Goal: Task Accomplishment & Management: Complete application form

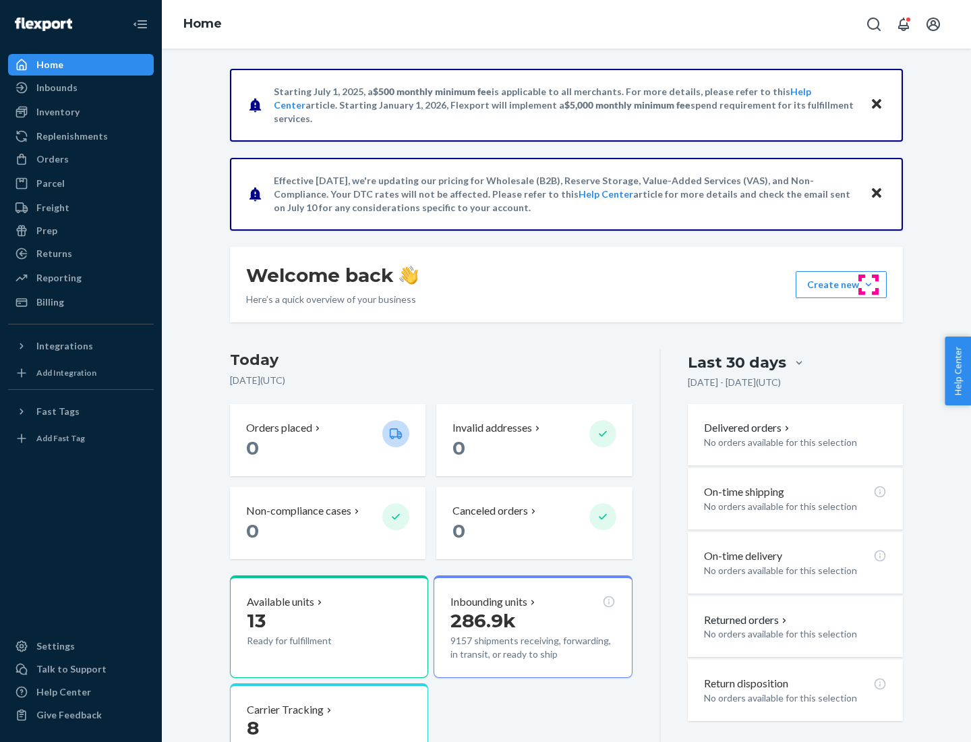
click at [869, 285] on button "Create new Create new inbound Create new order Create new product" at bounding box center [841, 284] width 91 height 27
click at [81, 88] on div "Inbounds" at bounding box center [80, 87] width 143 height 19
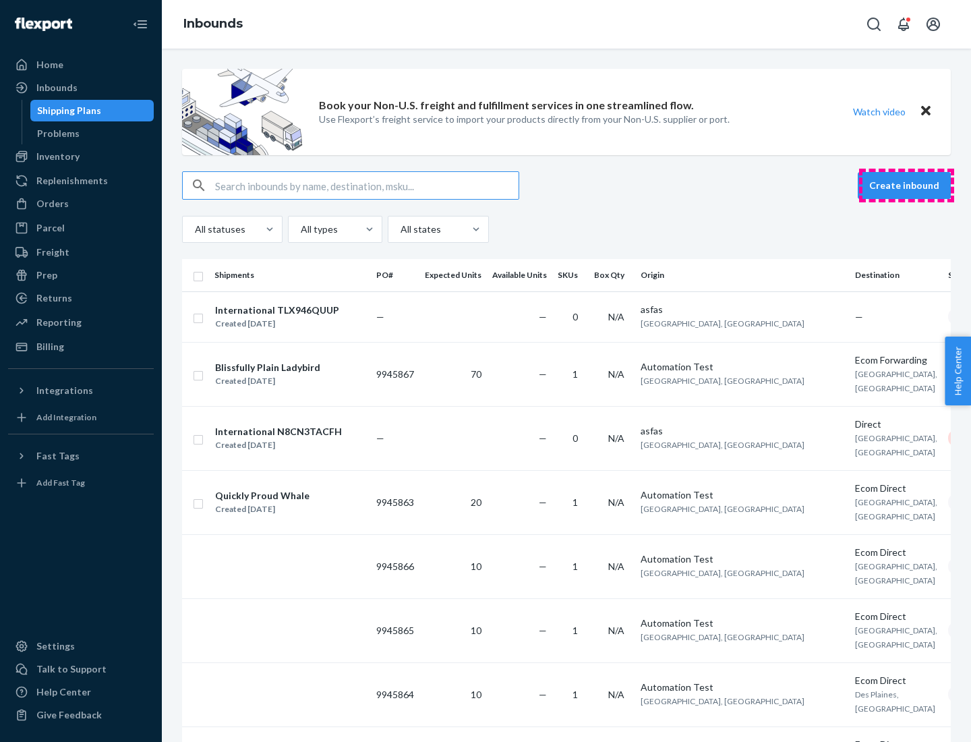
click at [906, 185] on button "Create inbound" at bounding box center [904, 185] width 93 height 27
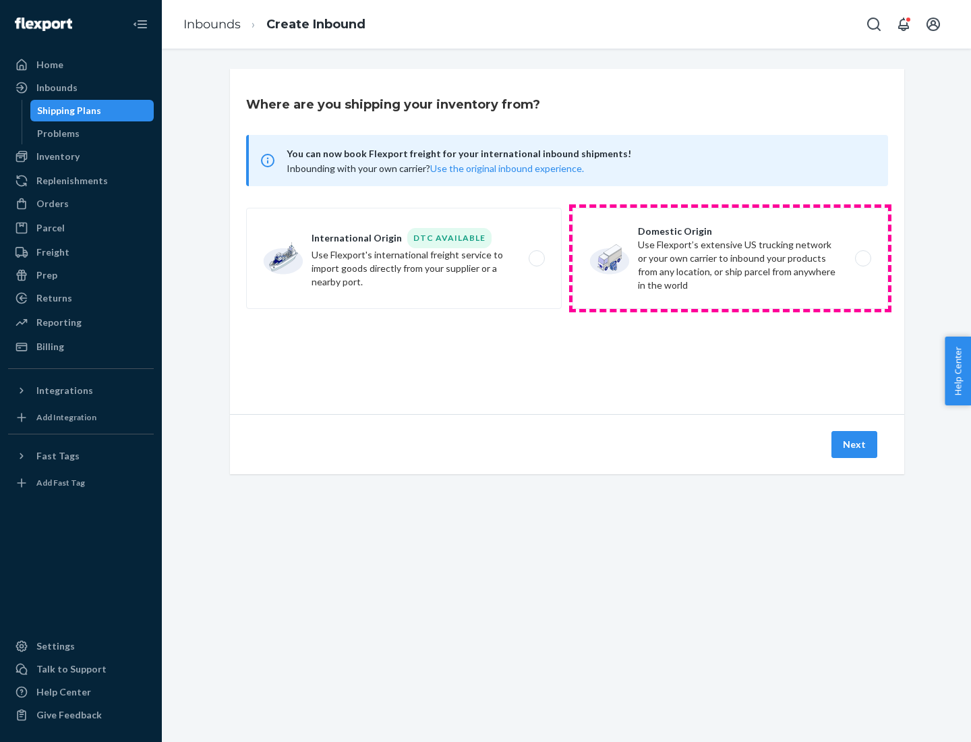
click at [730, 258] on label "Domestic Origin Use Flexport’s extensive US trucking network or your own carrie…" at bounding box center [731, 258] width 316 height 101
click at [863, 258] on input "Domestic Origin Use Flexport’s extensive US trucking network or your own carrie…" at bounding box center [867, 258] width 9 height 9
radio input "true"
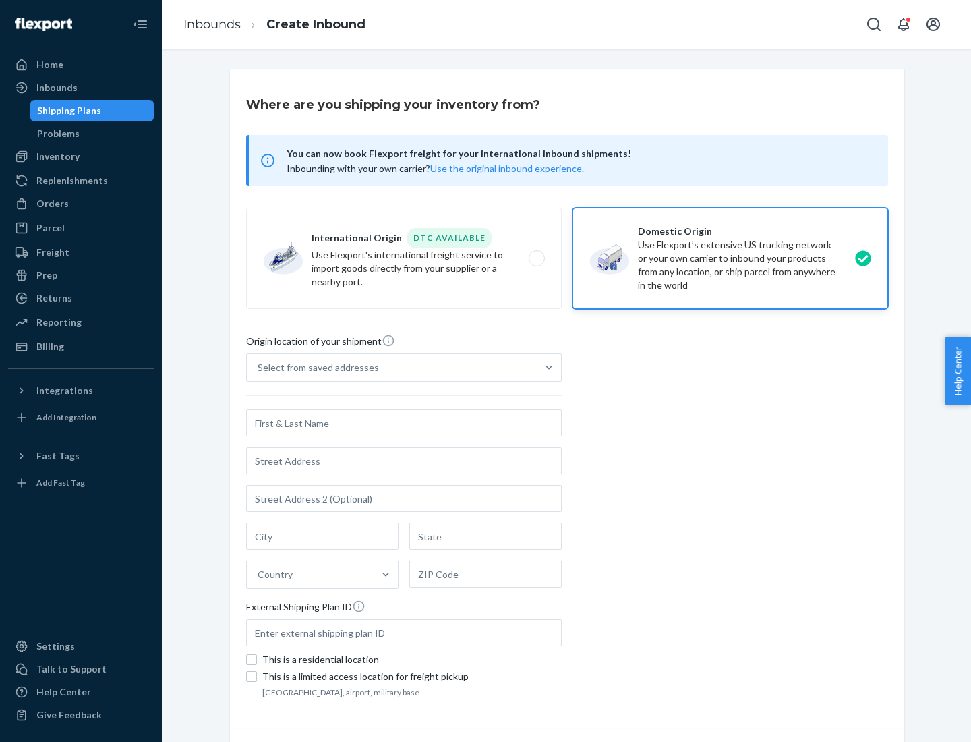
click at [315, 368] on div "Select from saved addresses" at bounding box center [318, 367] width 121 height 13
click at [259, 368] on input "Select from saved addresses" at bounding box center [258, 367] width 1 height 13
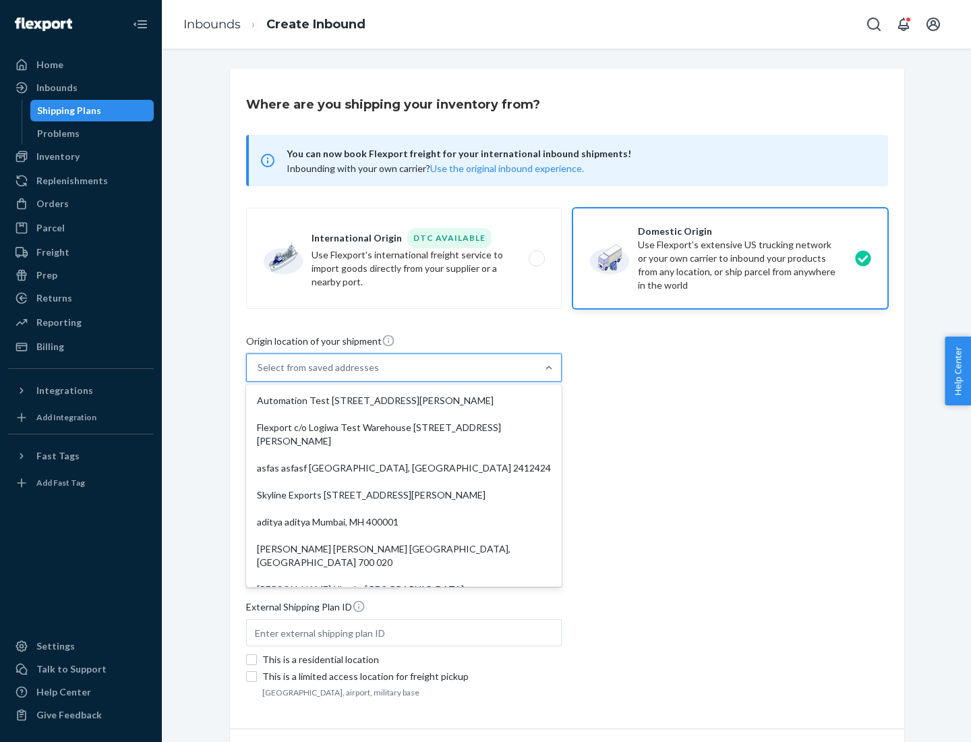
scroll to position [5, 0]
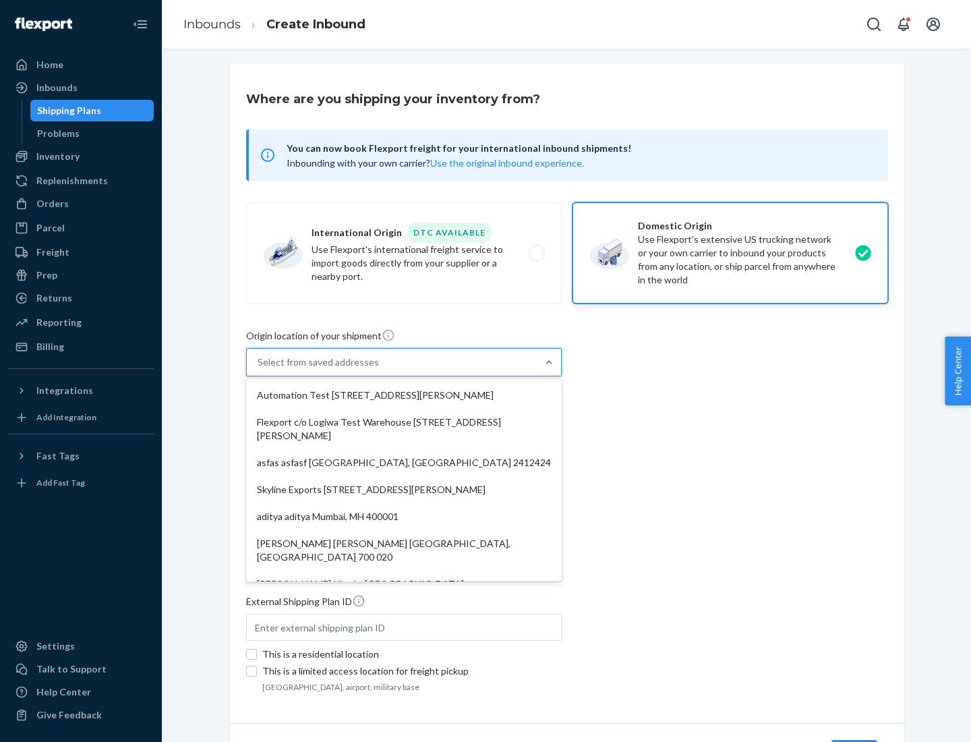
click at [404, 395] on div "Automation Test [STREET_ADDRESS][PERSON_NAME]" at bounding box center [404, 395] width 310 height 27
click at [259, 369] on input "option Automation Test [STREET_ADDRESS][PERSON_NAME]. 9 results available. Use …" at bounding box center [258, 361] width 1 height 13
type input "Automation Test"
type input "9th Floor"
type input "[GEOGRAPHIC_DATA]"
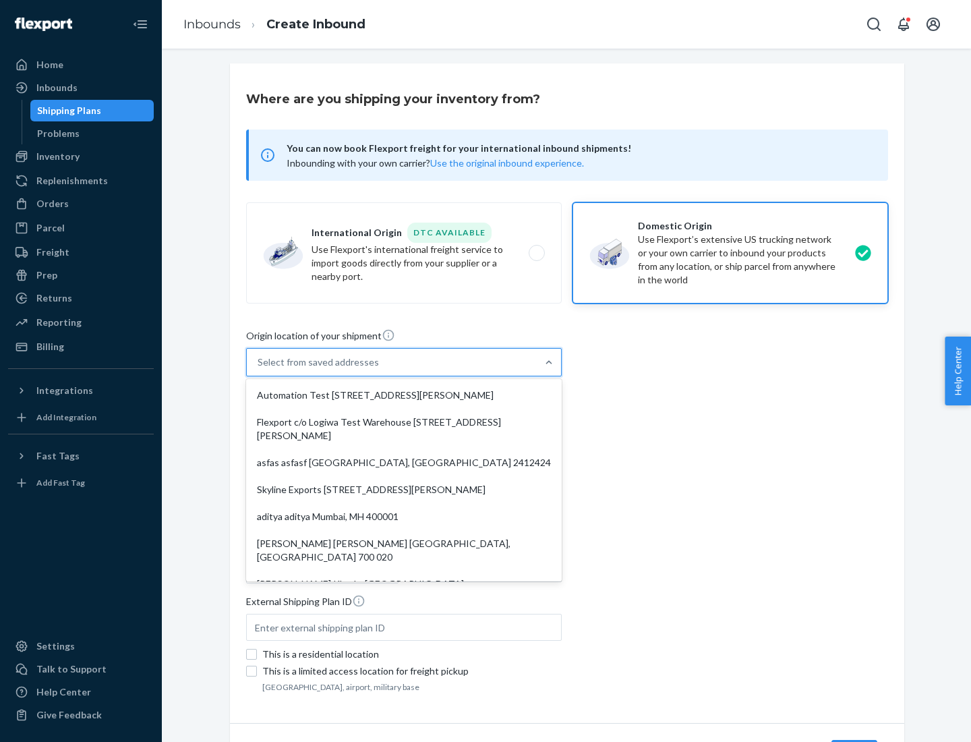
type input "CA"
type input "94104"
type input "[STREET_ADDRESS][PERSON_NAME]"
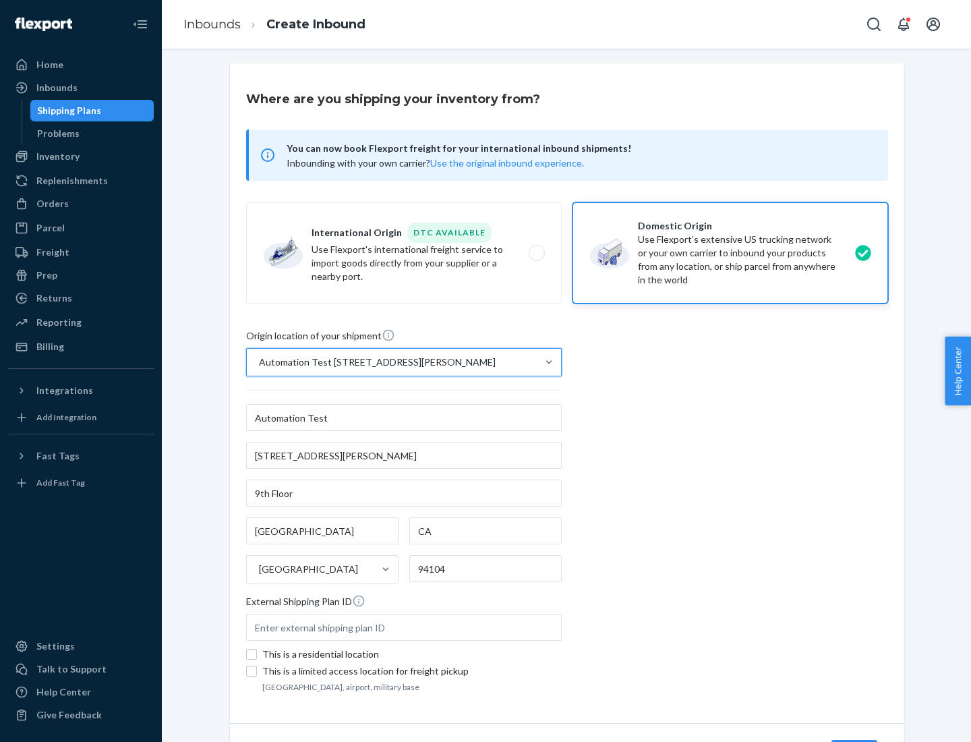
scroll to position [79, 0]
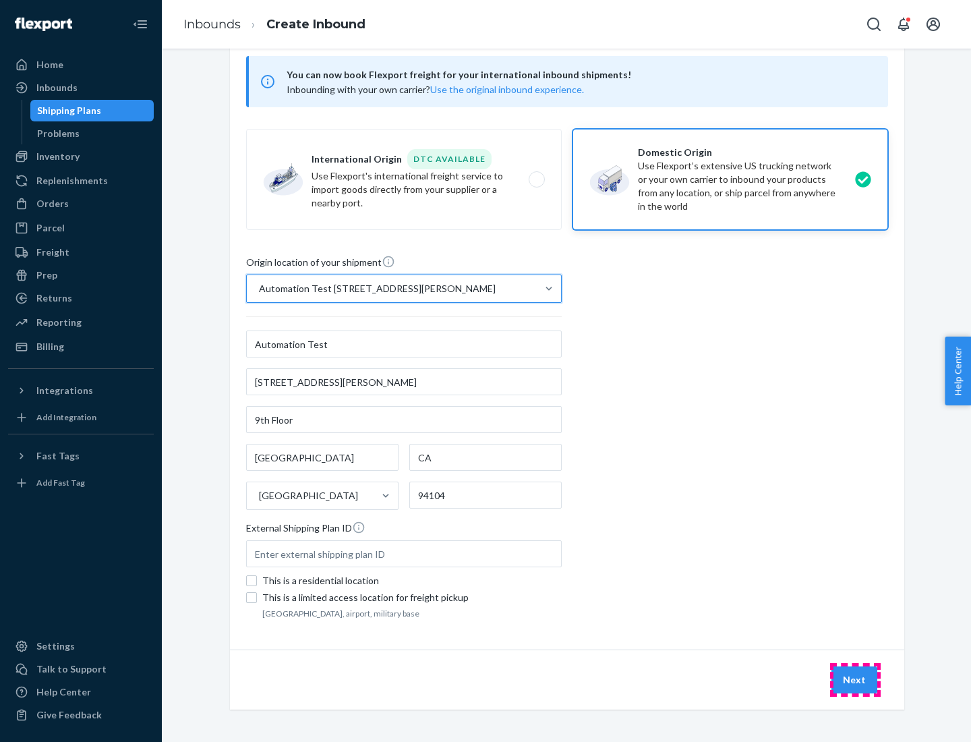
click at [855, 680] on button "Next" at bounding box center [855, 679] width 46 height 27
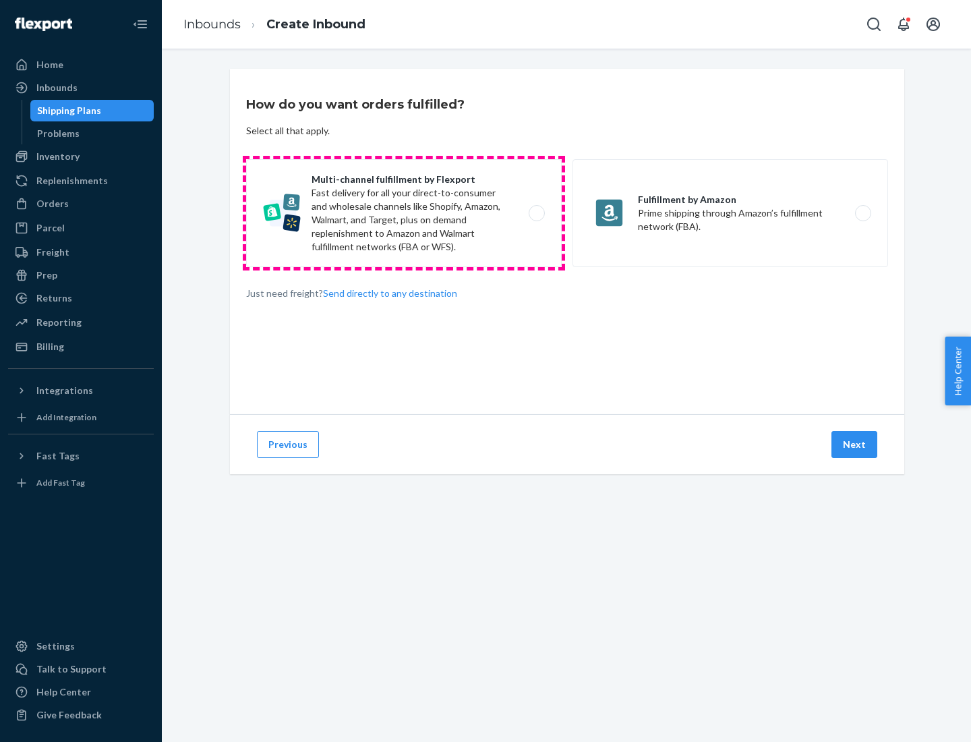
click at [404, 213] on label "Multi-channel fulfillment by Flexport Fast delivery for all your direct-to-cons…" at bounding box center [404, 213] width 316 height 108
click at [536, 213] on input "Multi-channel fulfillment by Flexport Fast delivery for all your direct-to-cons…" at bounding box center [540, 213] width 9 height 9
radio input "true"
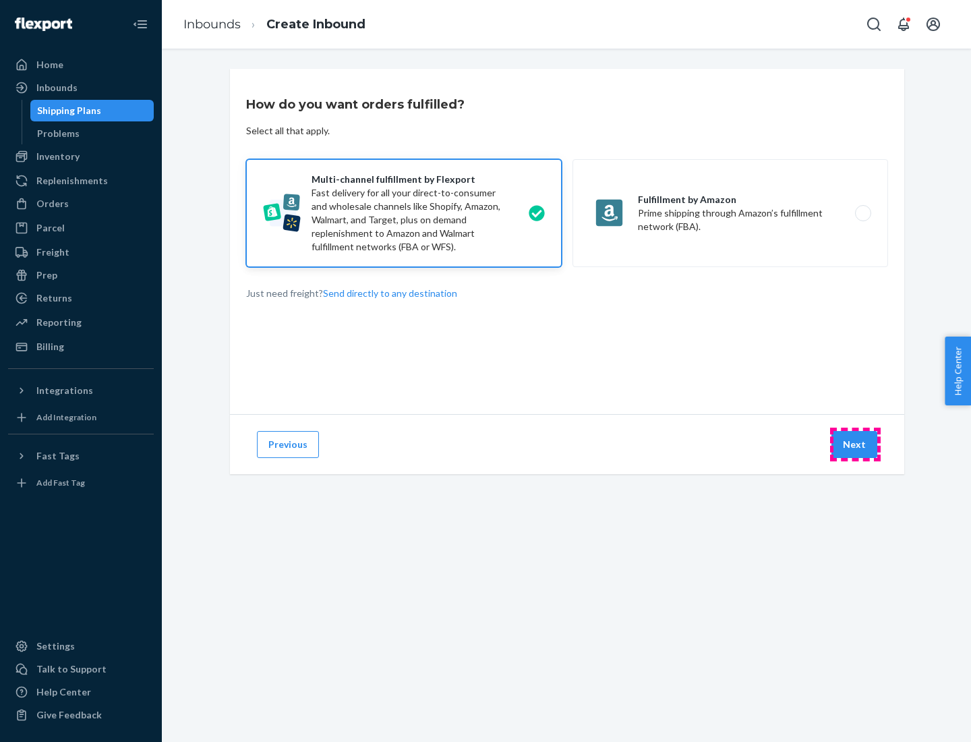
click at [855, 444] on button "Next" at bounding box center [855, 444] width 46 height 27
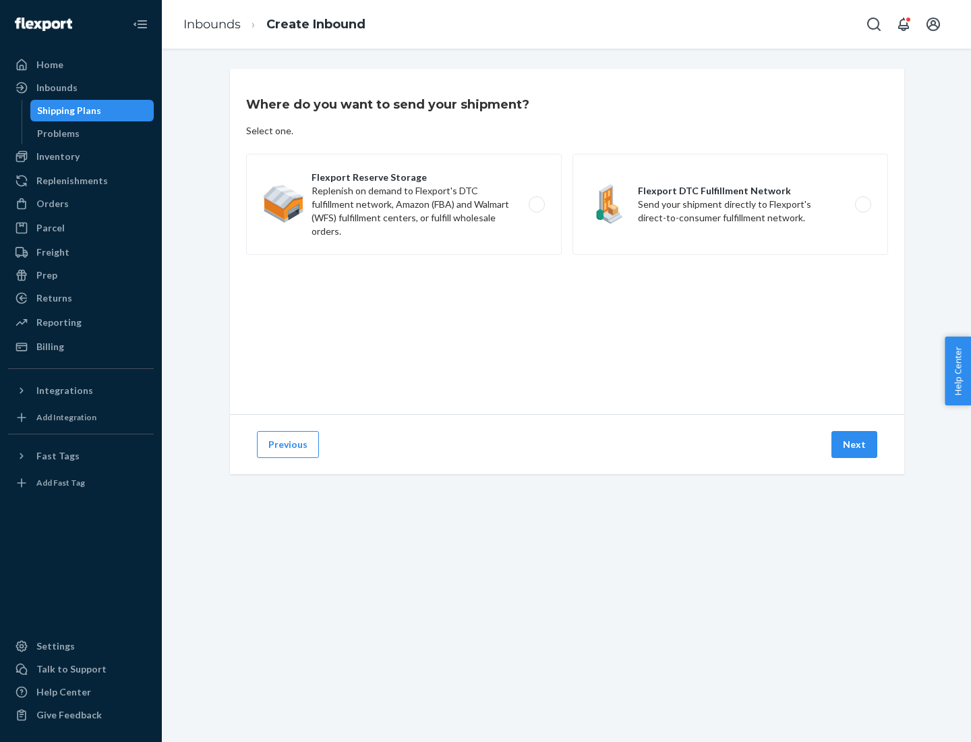
click at [730, 204] on label "Flexport DTC Fulfillment Network Send your shipment directly to Flexport's dire…" at bounding box center [731, 204] width 316 height 101
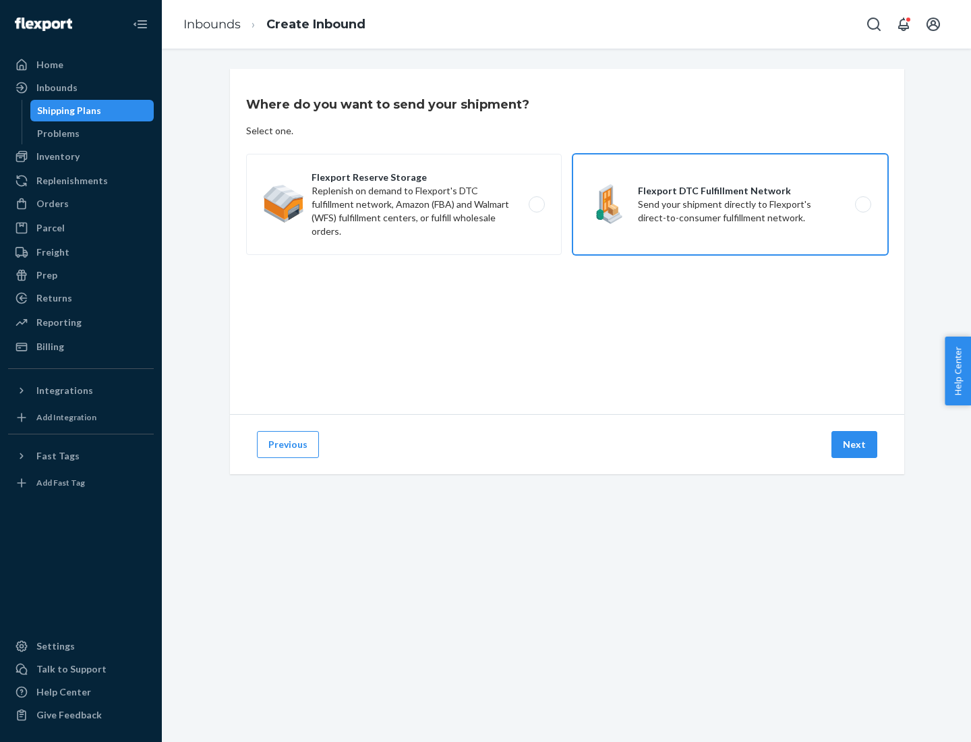
click at [863, 204] on input "Flexport DTC Fulfillment Network Send your shipment directly to Flexport's dire…" at bounding box center [867, 204] width 9 height 9
radio input "true"
click at [855, 444] on button "Next" at bounding box center [855, 444] width 46 height 27
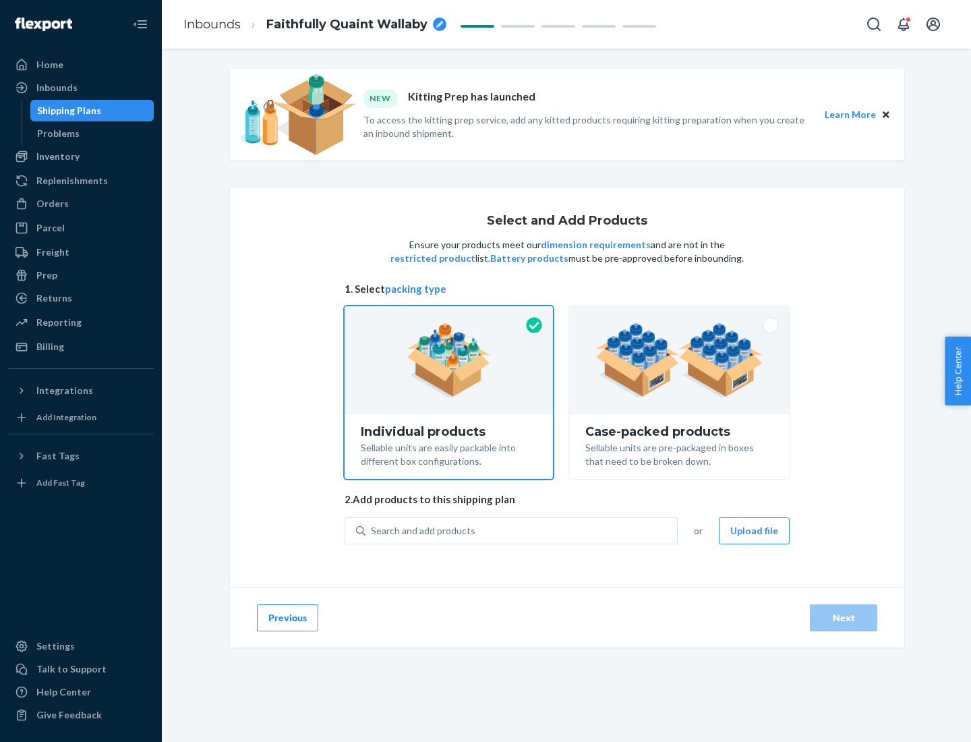
click at [680, 360] on img at bounding box center [680, 360] width 168 height 74
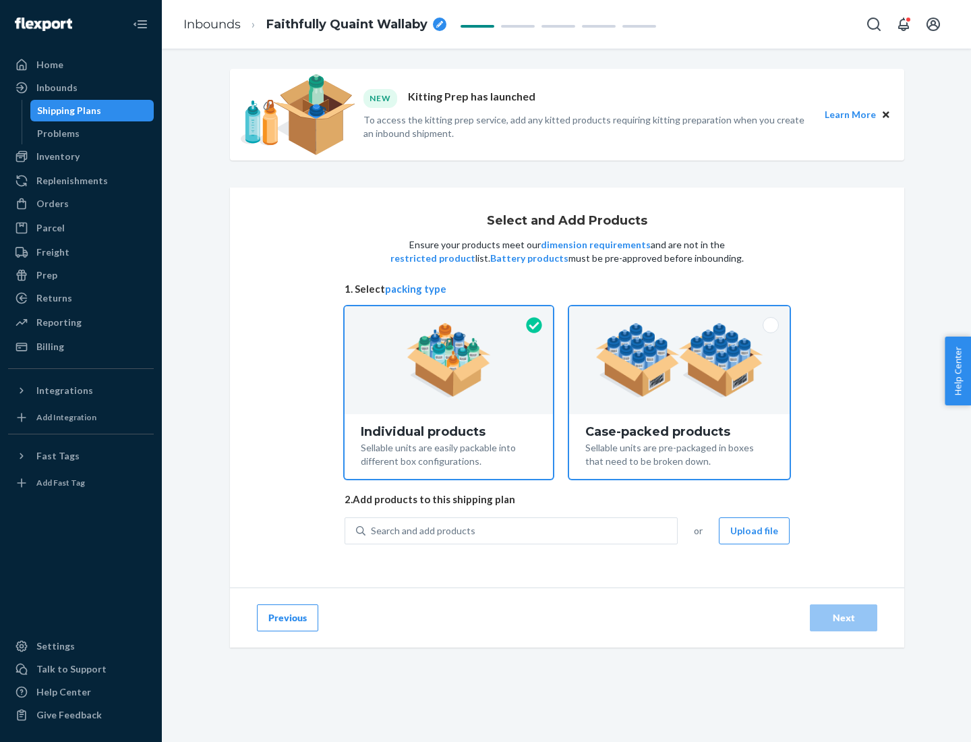
click at [680, 315] on input "Case-packed products Sellable units are pre-packaged in boxes that need to be b…" at bounding box center [679, 310] width 9 height 9
radio input "true"
radio input "false"
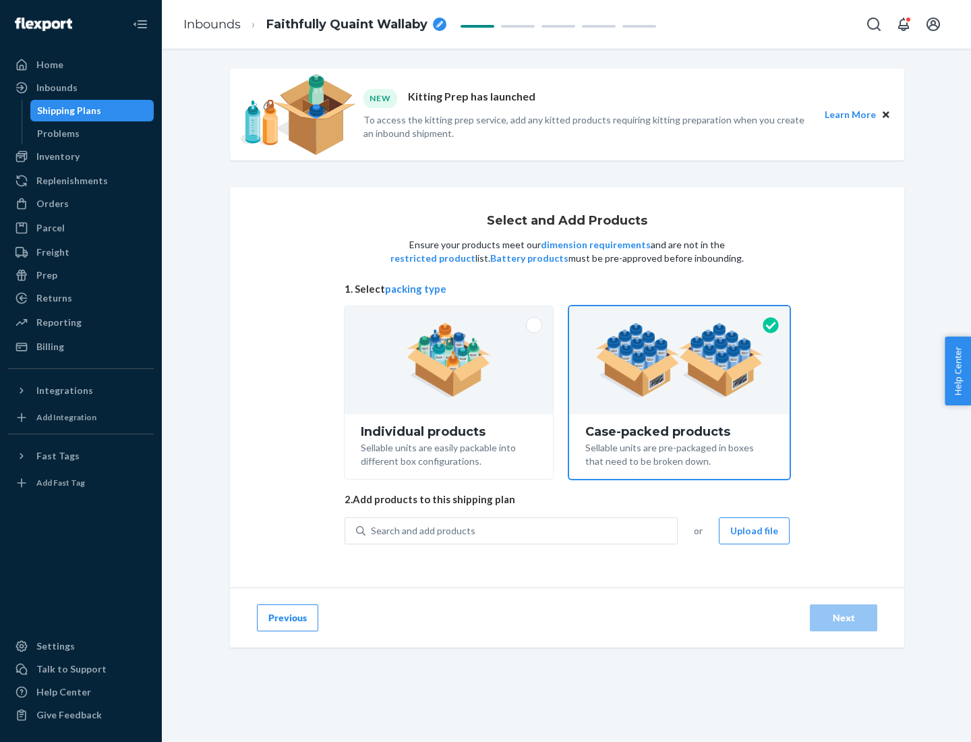
click at [522, 530] on div "Search and add products" at bounding box center [522, 531] width 312 height 24
click at [372, 530] on input "Search and add products" at bounding box center [371, 530] width 1 height 13
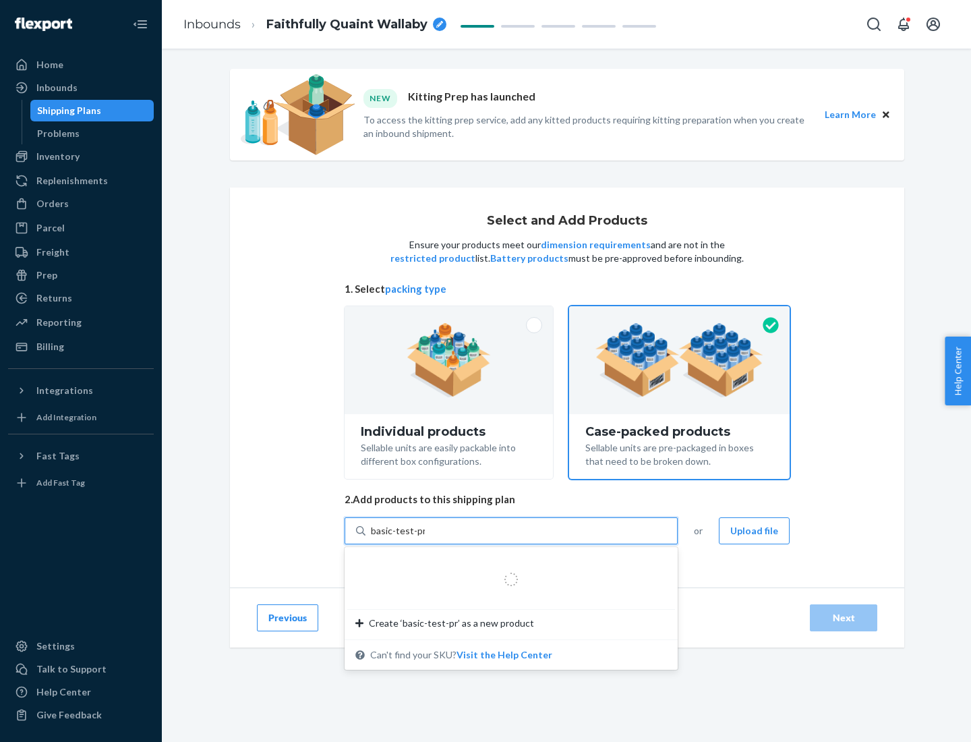
type input "basic-test-product-1"
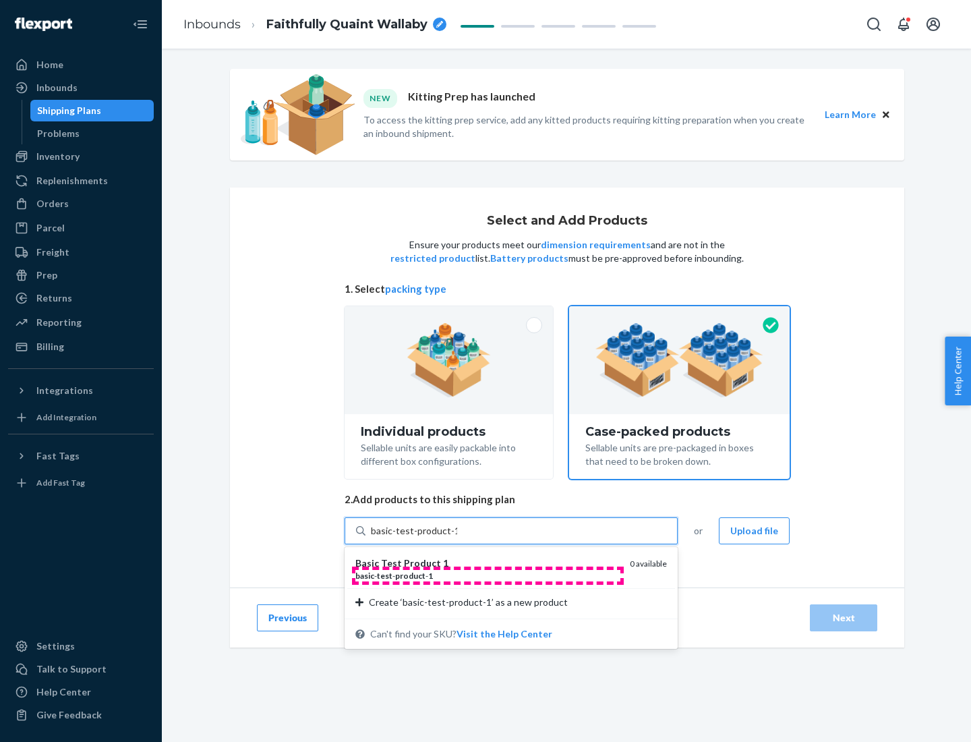
click at [488, 575] on div "basic - test - product - 1" at bounding box center [487, 575] width 264 height 11
click at [457, 538] on input "basic-test-product-1" at bounding box center [414, 530] width 86 height 13
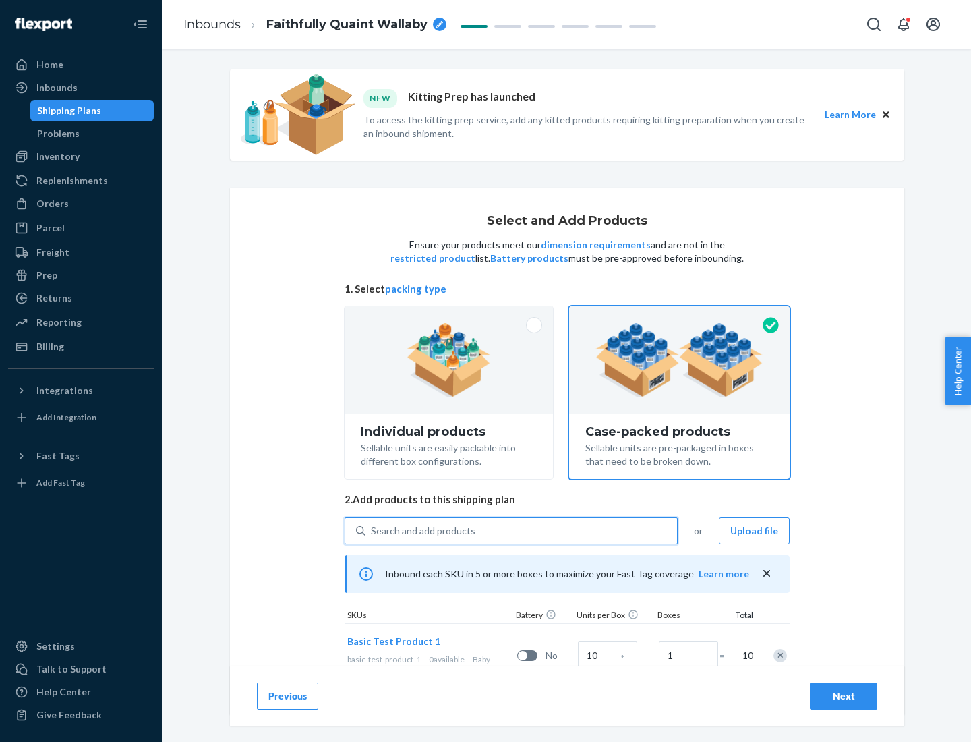
scroll to position [49, 0]
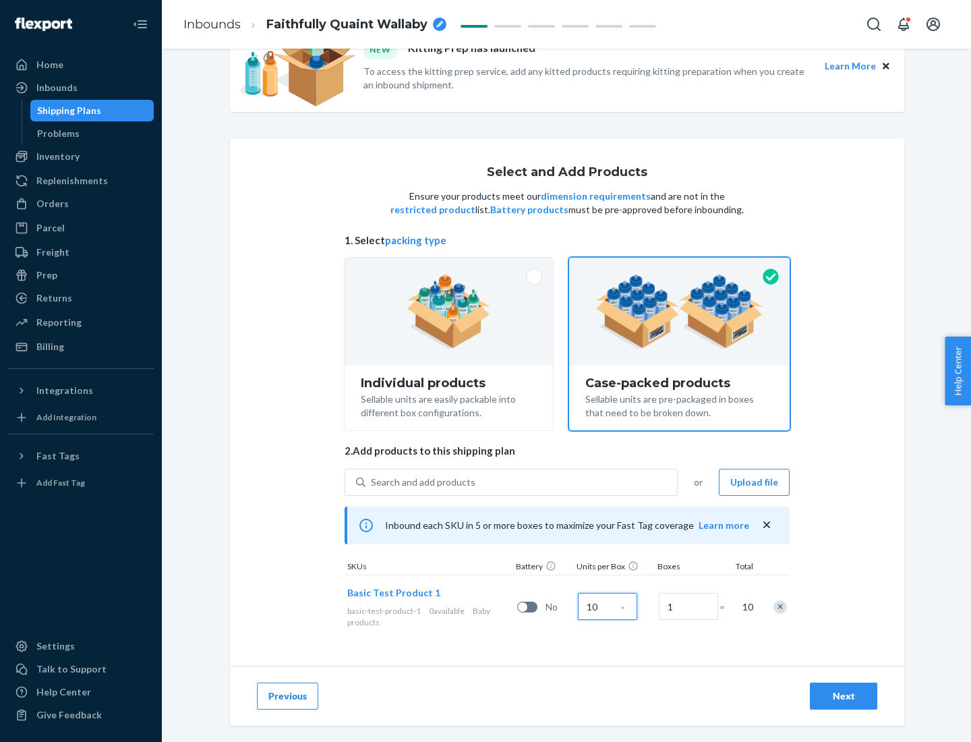
type input "10"
type input "7"
click at [844, 696] on div "Next" at bounding box center [843, 695] width 45 height 13
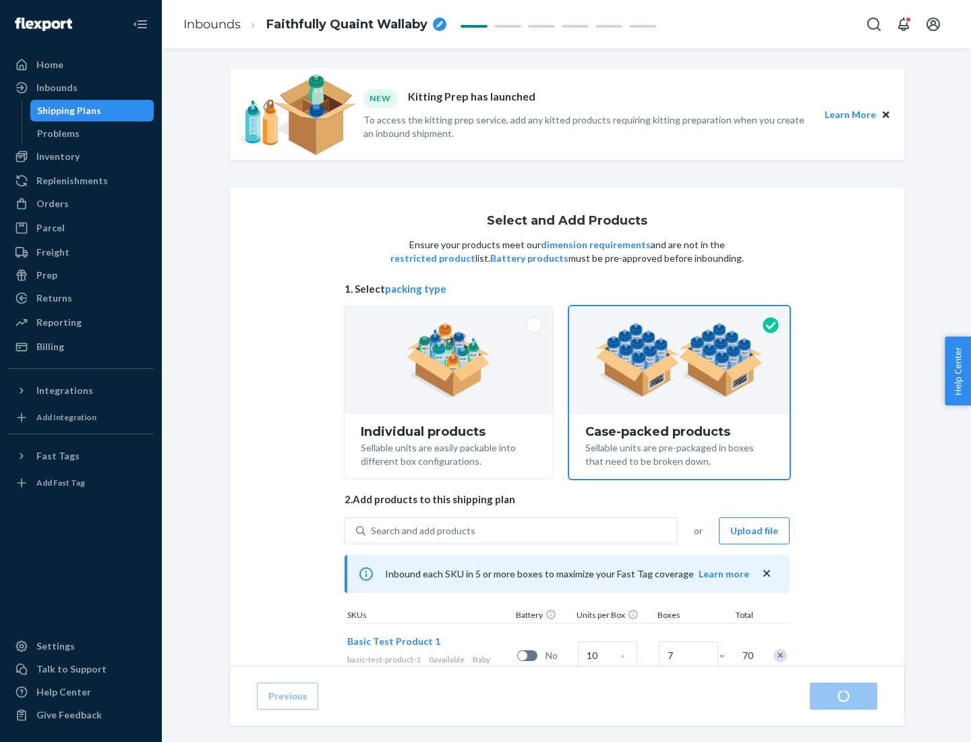
radio input "true"
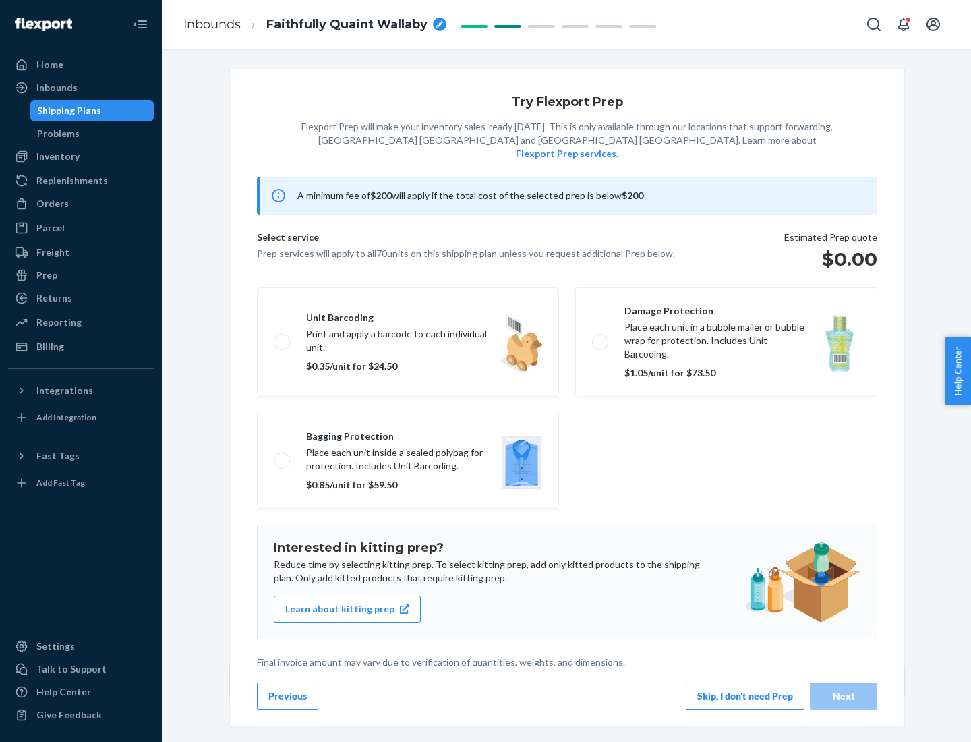
scroll to position [3, 0]
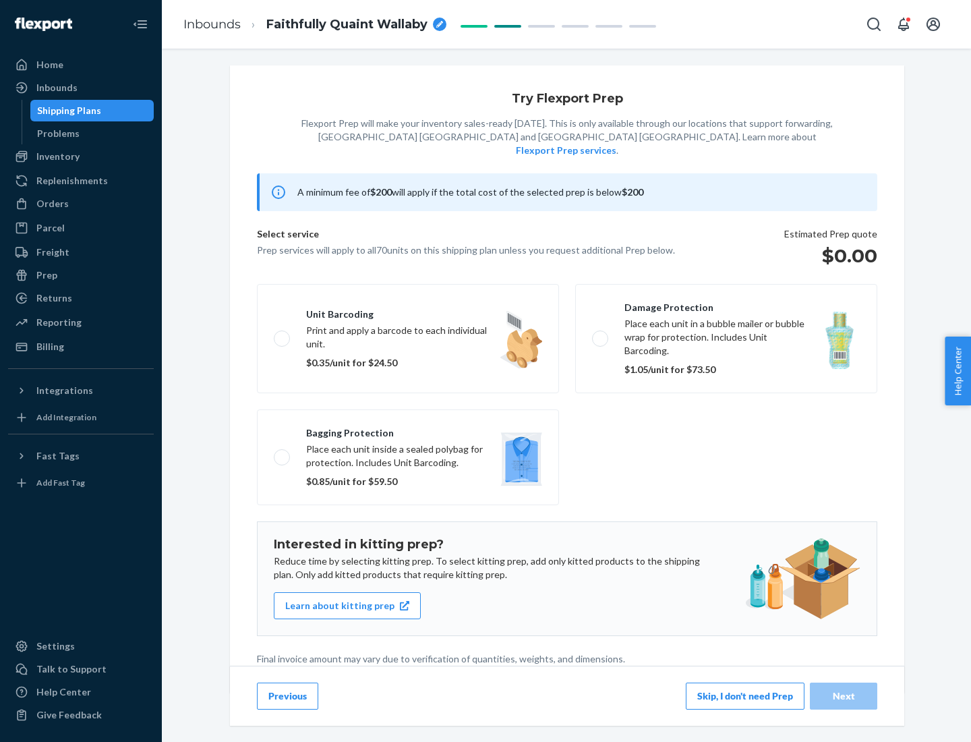
click at [408, 430] on label "Bagging protection Place each unit inside a sealed polybag for protection. Incl…" at bounding box center [408, 457] width 302 height 96
click at [283, 453] on input "Bagging protection Place each unit inside a sealed polybag for protection. Incl…" at bounding box center [278, 457] width 9 height 9
checkbox input "true"
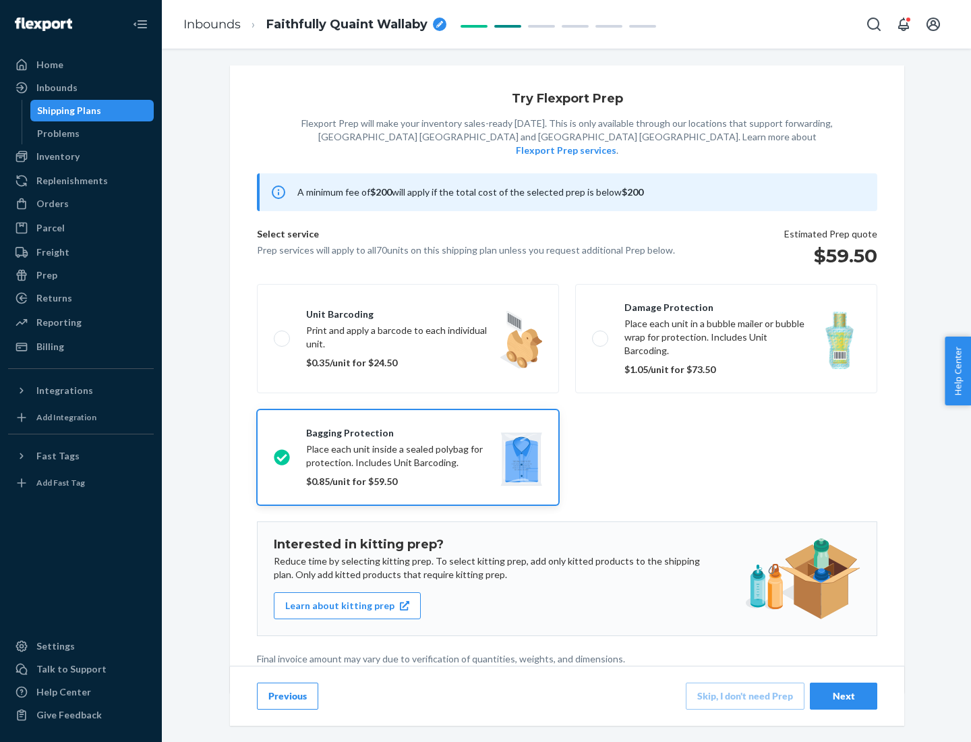
click at [844, 695] on div "Next" at bounding box center [843, 695] width 45 height 13
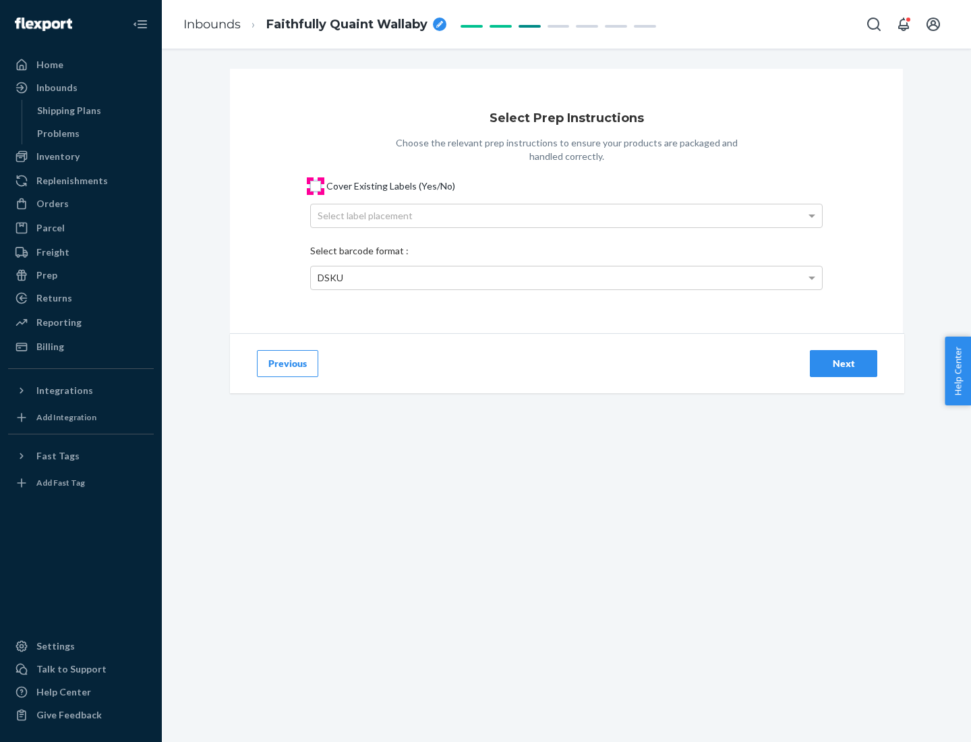
click at [316, 185] on input "Cover Existing Labels (Yes/No)" at bounding box center [315, 186] width 11 height 11
checkbox input "true"
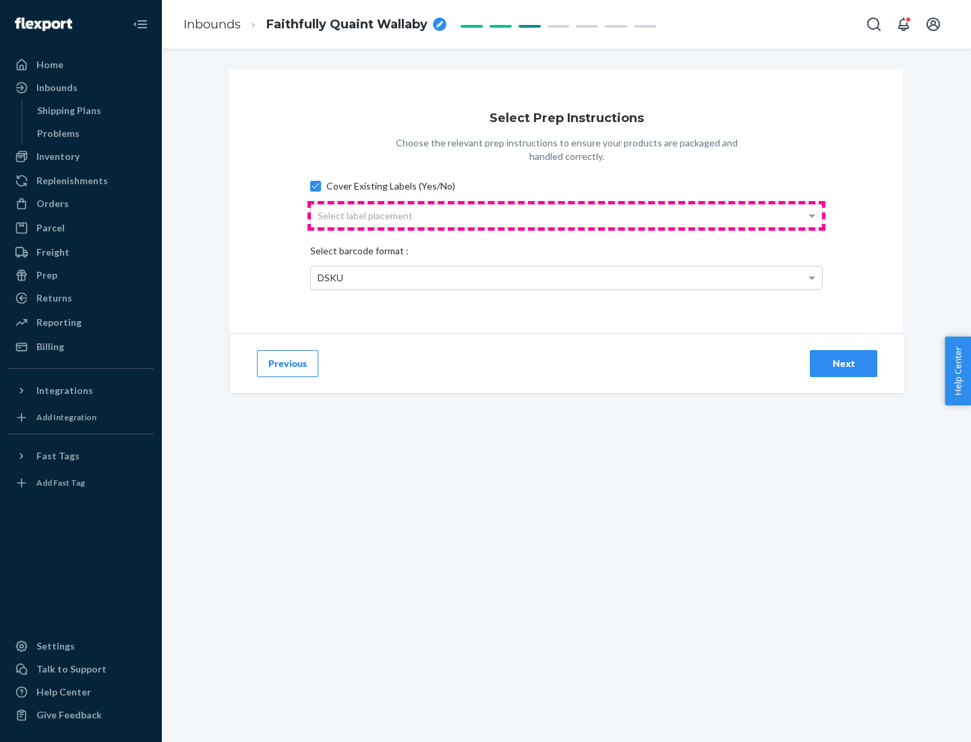
click at [567, 215] on div "Select label placement" at bounding box center [566, 215] width 511 height 23
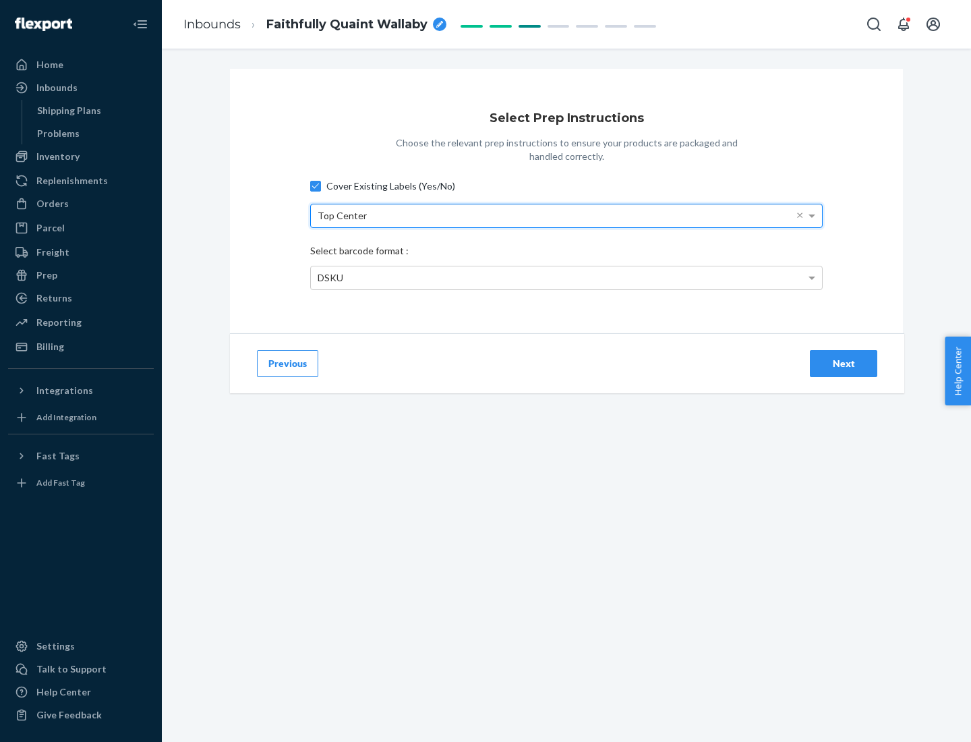
click at [567, 277] on div "DSKU" at bounding box center [566, 277] width 511 height 23
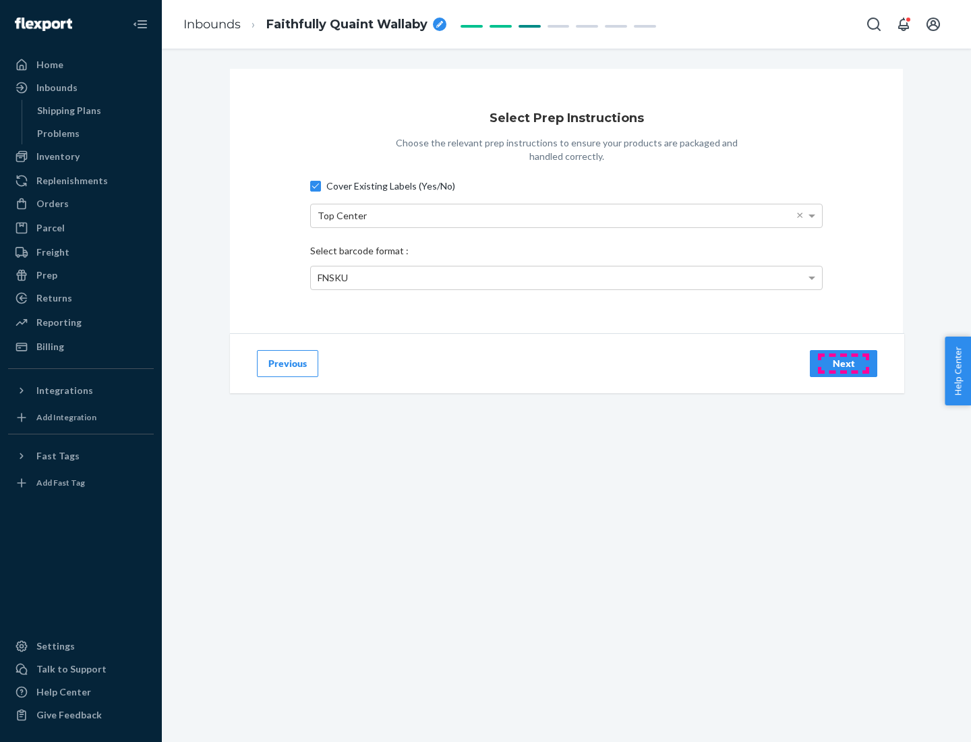
click at [844, 363] on div "Next" at bounding box center [843, 363] width 45 height 13
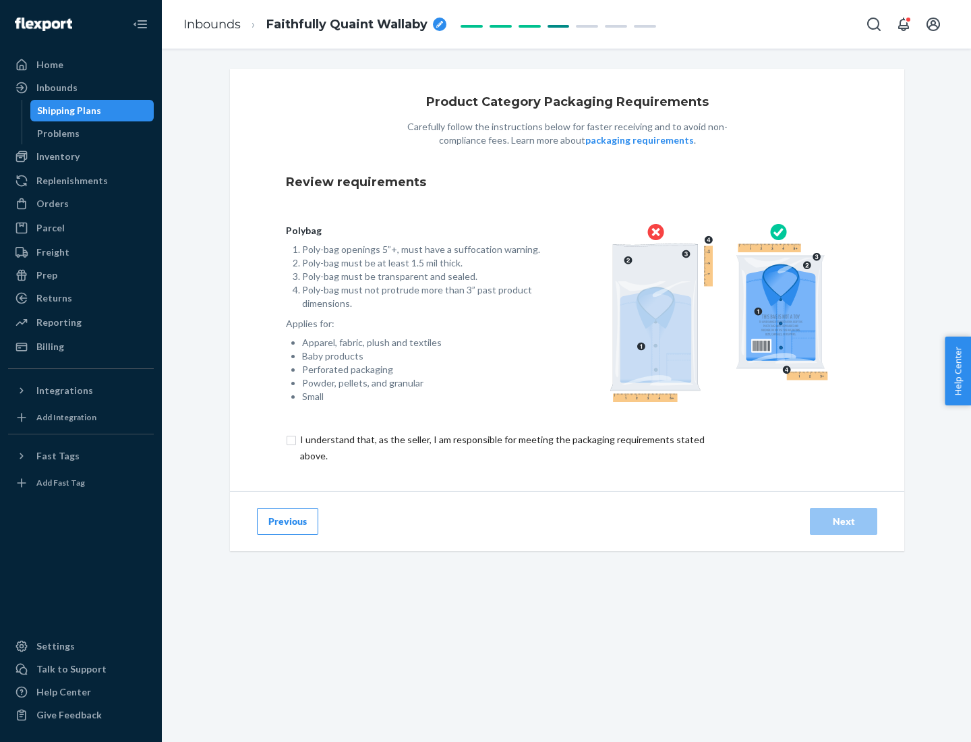
click at [501, 447] on input "checkbox" at bounding box center [510, 448] width 449 height 32
checkbox input "true"
click at [844, 521] on div "Next" at bounding box center [843, 521] width 45 height 13
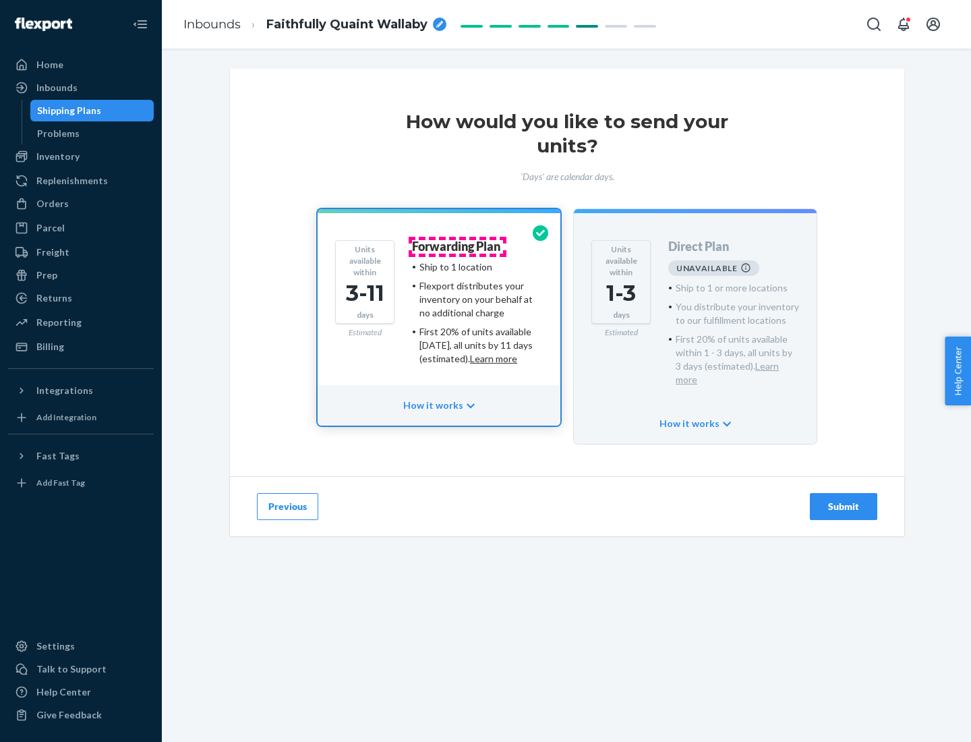
click at [457, 246] on h4 "Forwarding Plan" at bounding box center [456, 246] width 88 height 13
click at [844, 500] on div "Submit" at bounding box center [843, 506] width 45 height 13
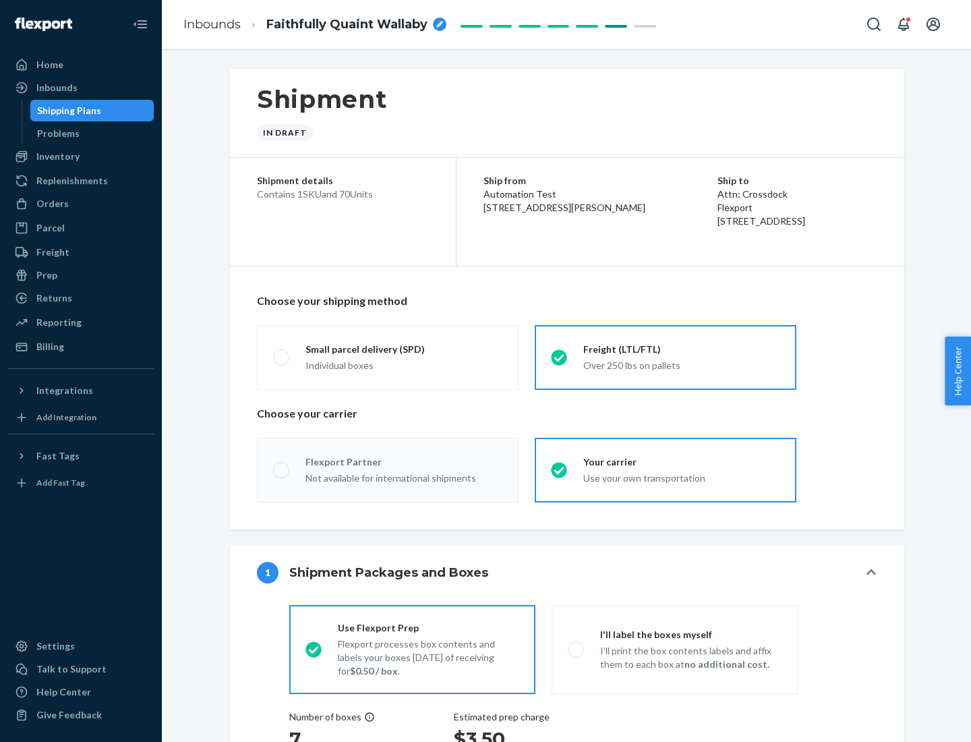
radio input "true"
radio input "false"
radio input "true"
radio input "false"
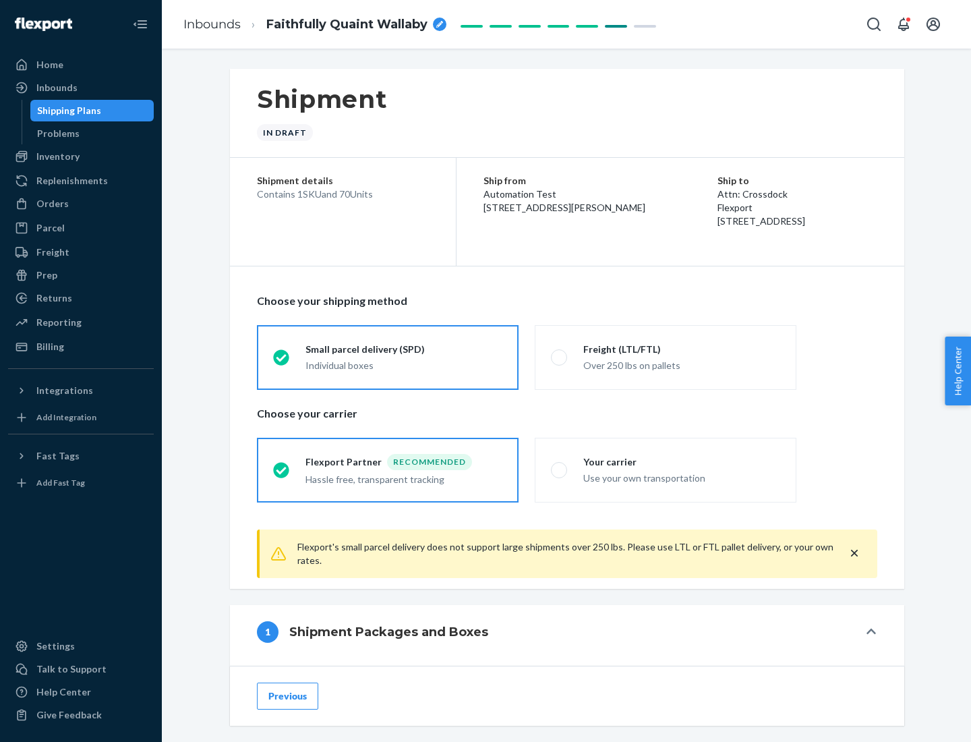
click at [404, 365] on div "Individual boxes" at bounding box center [404, 365] width 197 height 13
click at [282, 362] on input "Small parcel delivery (SPD) Individual boxes" at bounding box center [277, 357] width 9 height 9
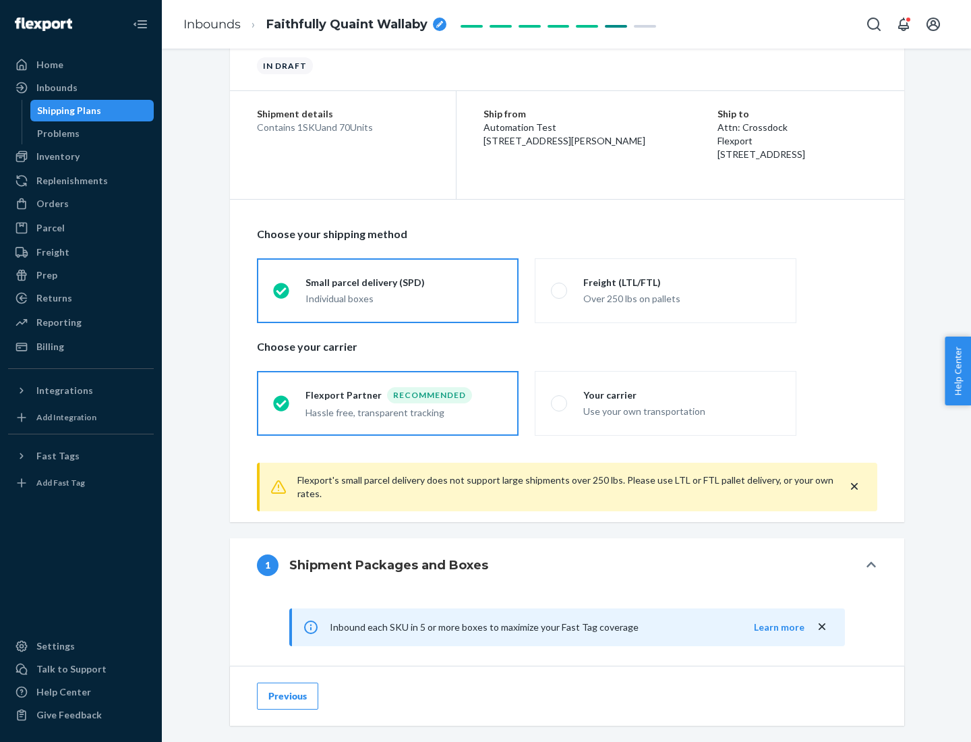
click at [404, 395] on div "Recommended" at bounding box center [429, 395] width 85 height 16
click at [282, 399] on input "Flexport Partner Recommended Hassle free, transparent tracking" at bounding box center [277, 403] width 9 height 9
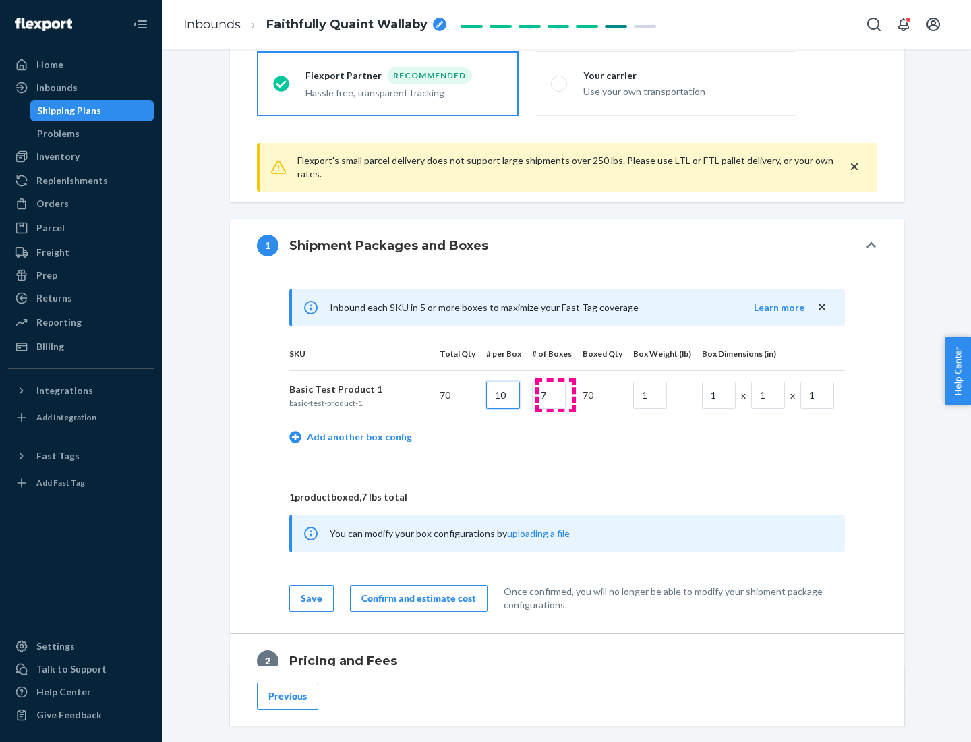
type input "10"
type input "7"
type input "1"
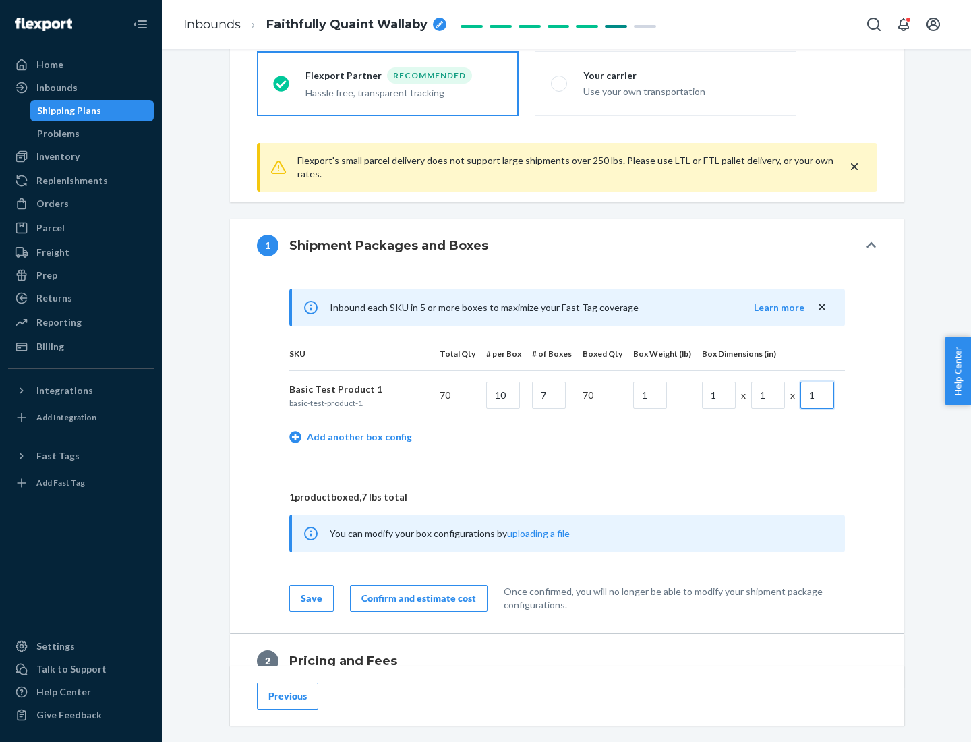
scroll to position [589, 0]
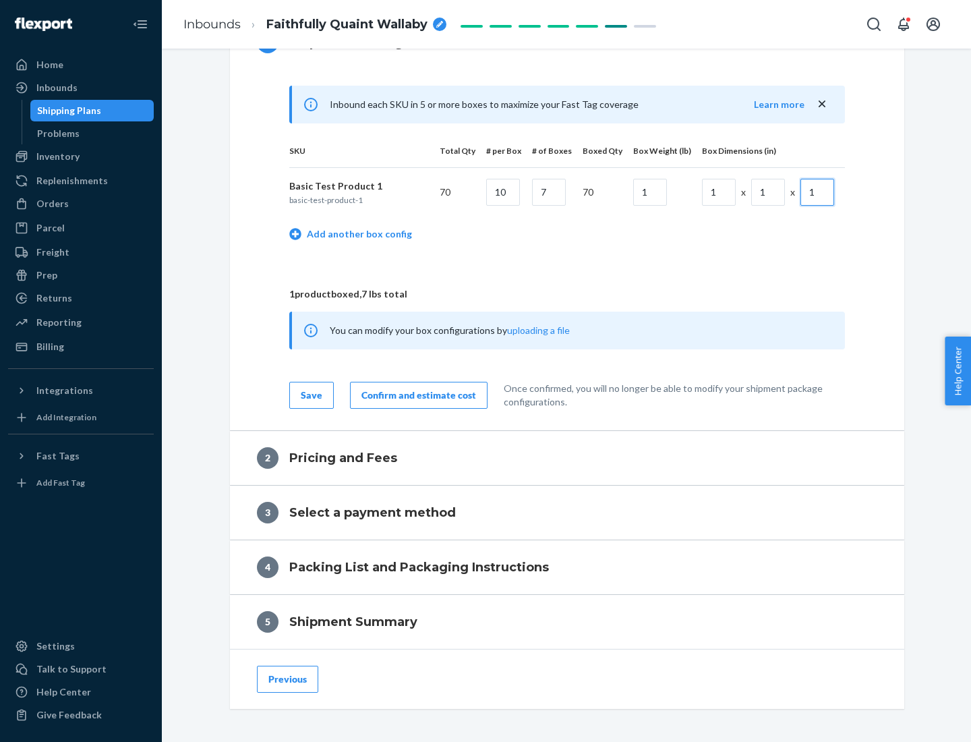
type input "1"
click at [416, 395] on div "Confirm and estimate cost" at bounding box center [419, 394] width 115 height 13
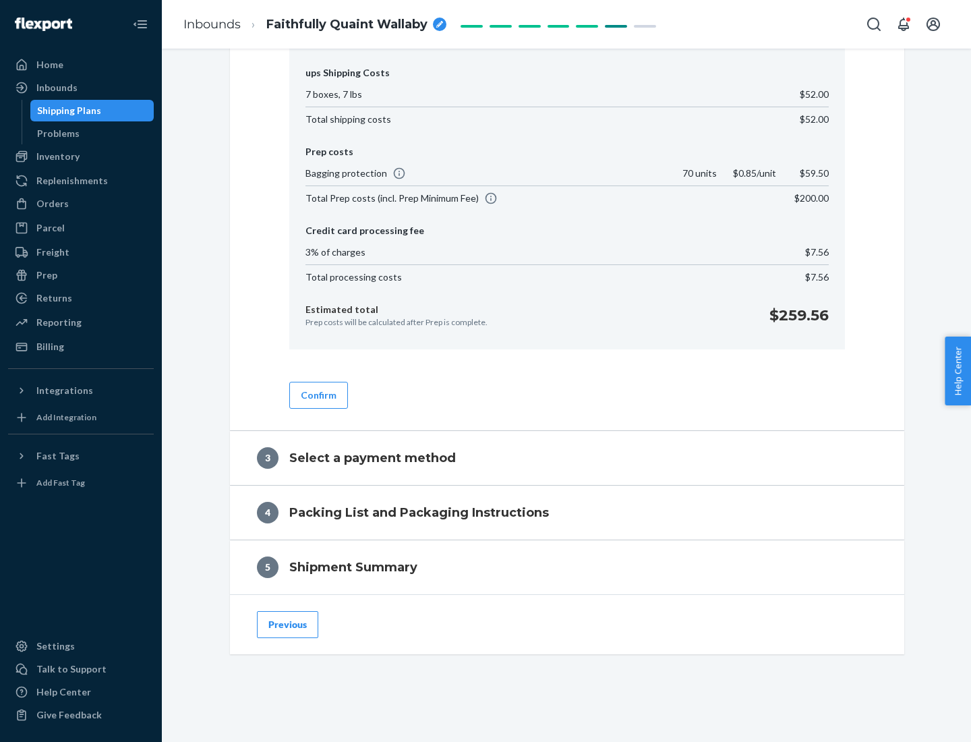
click at [318, 395] on button "Confirm" at bounding box center [318, 395] width 59 height 27
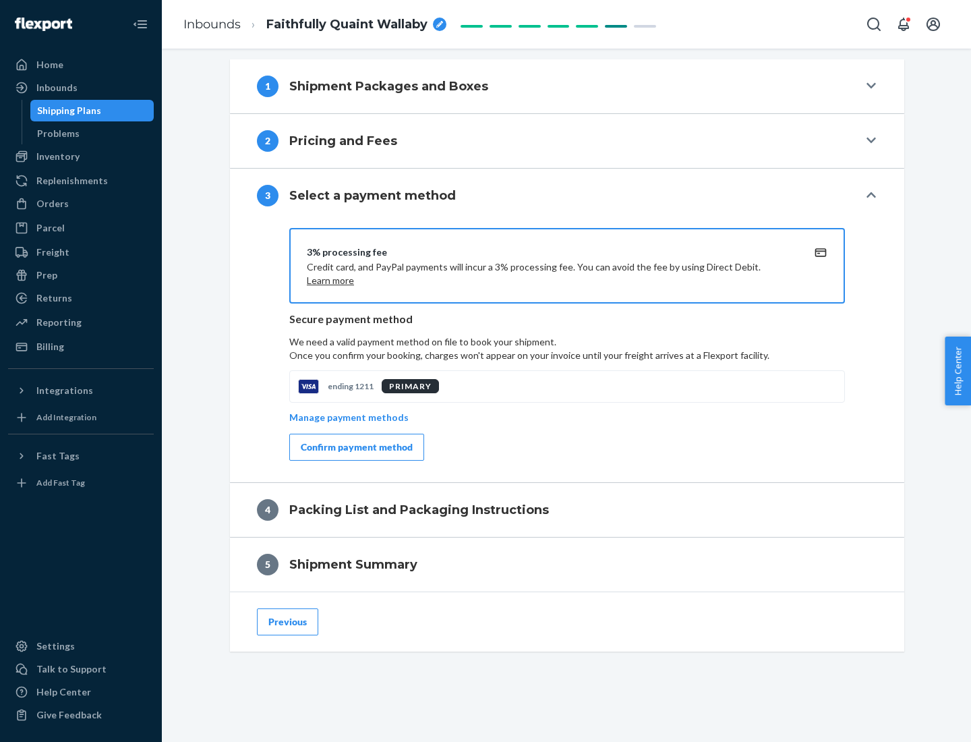
scroll to position [546, 0]
click at [355, 447] on div "Confirm payment method" at bounding box center [357, 446] width 112 height 13
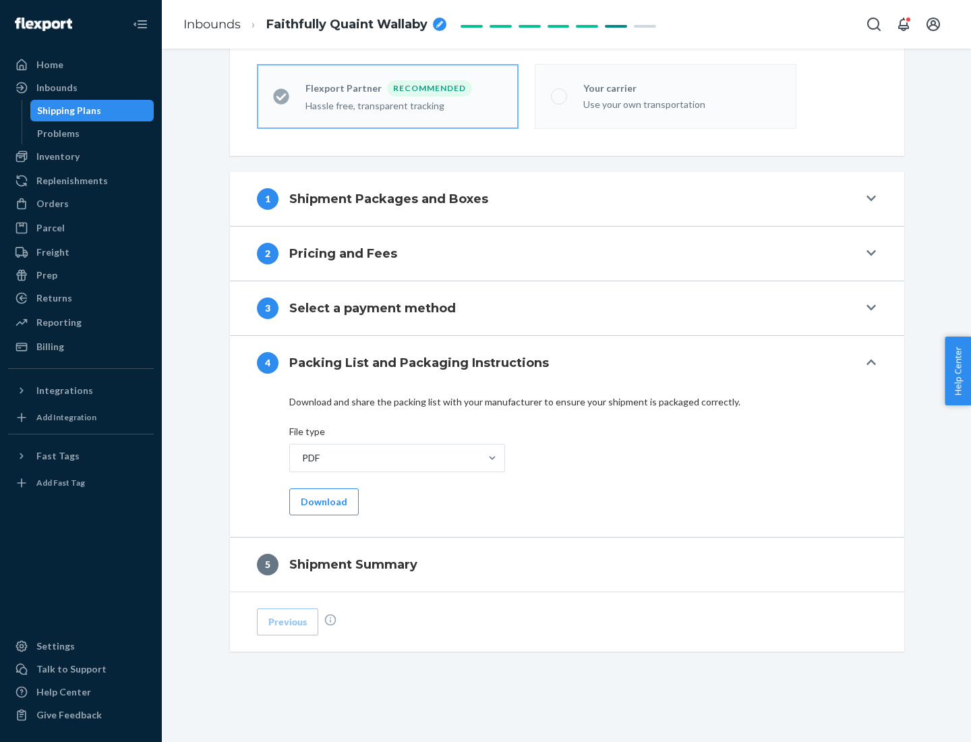
click at [322, 501] on button "Download" at bounding box center [323, 501] width 69 height 27
